Goal: Find contact information: Find contact information

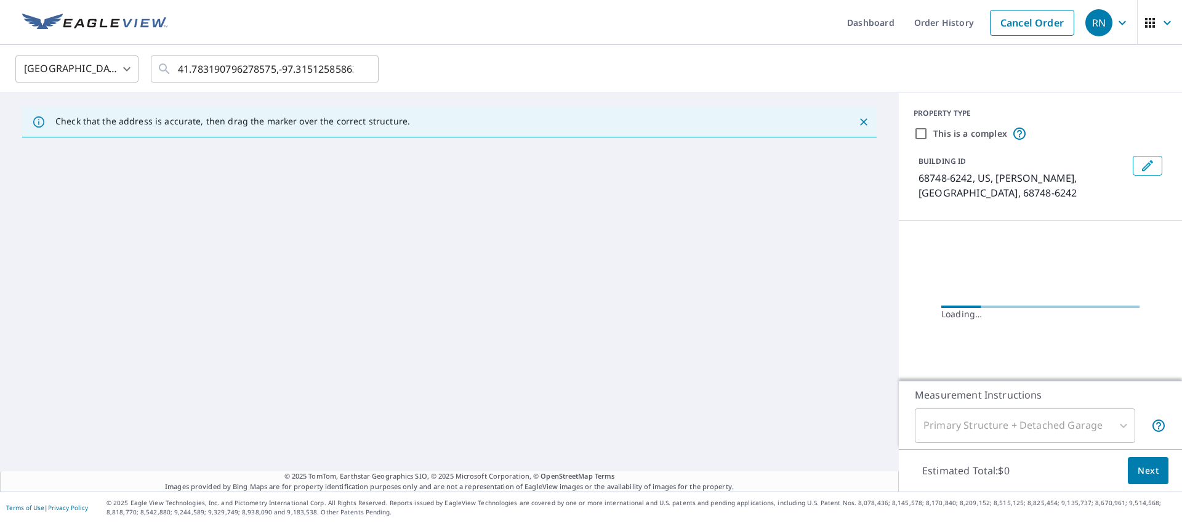
type input "3"
